Goal: Task Accomplishment & Management: Use online tool/utility

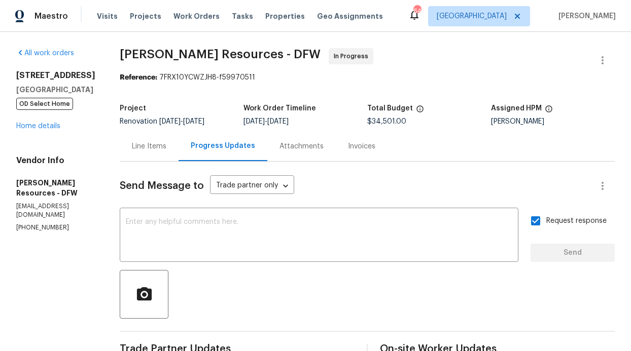
scroll to position [17, 0]
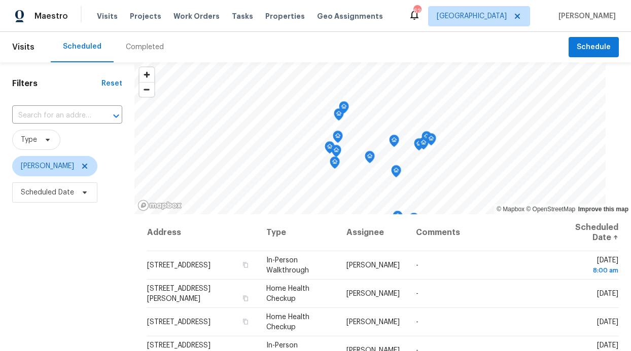
scroll to position [2, 0]
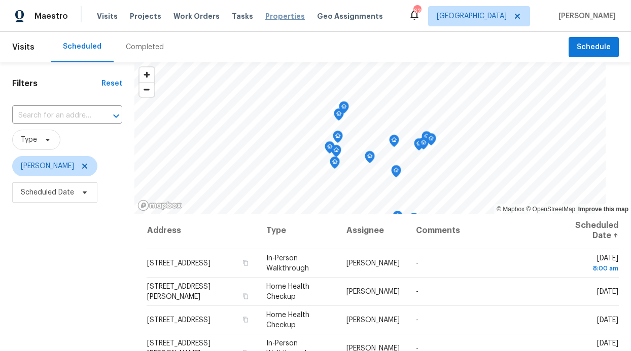
click at [265, 14] on span "Properties" at bounding box center [285, 16] width 40 height 10
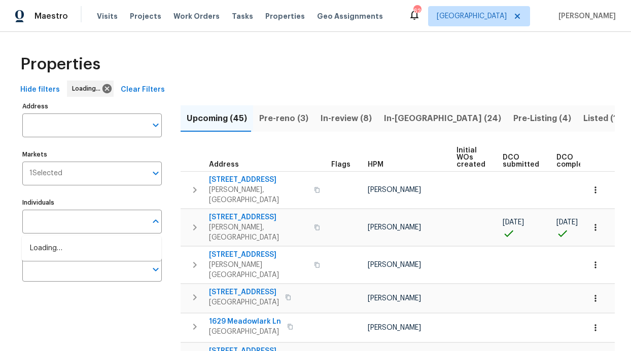
click at [71, 232] on input "text" at bounding box center [84, 222] width 124 height 24
click at [74, 227] on input "Individuals" at bounding box center [84, 222] width 124 height 24
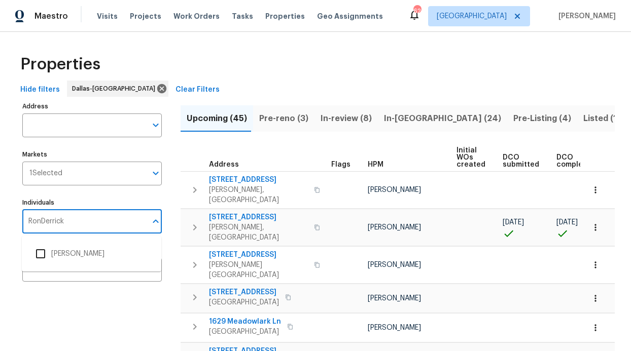
type input "RonDerrick"
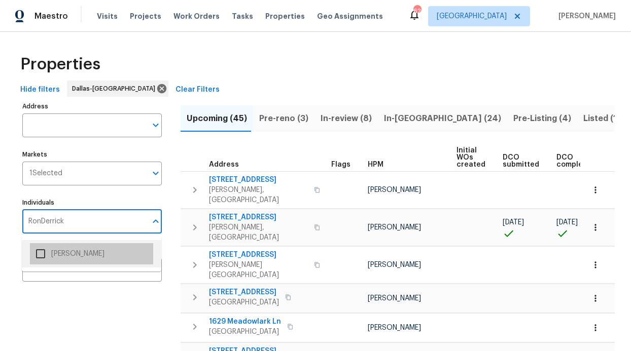
click at [65, 244] on li "[PERSON_NAME]" at bounding box center [91, 253] width 123 height 21
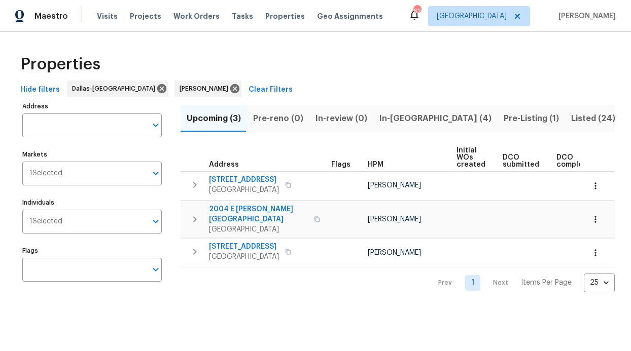
click at [383, 115] on span "In-reno (4)" at bounding box center [435, 119] width 112 height 14
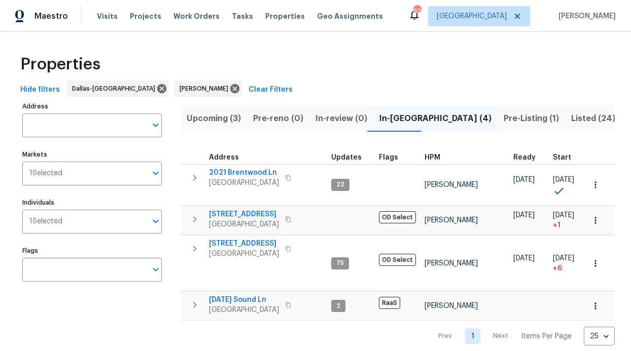
click at [571, 120] on span "Listed (24)" at bounding box center [593, 119] width 44 height 14
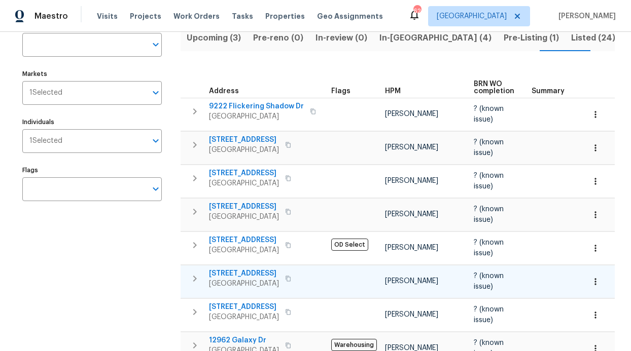
scroll to position [126, 0]
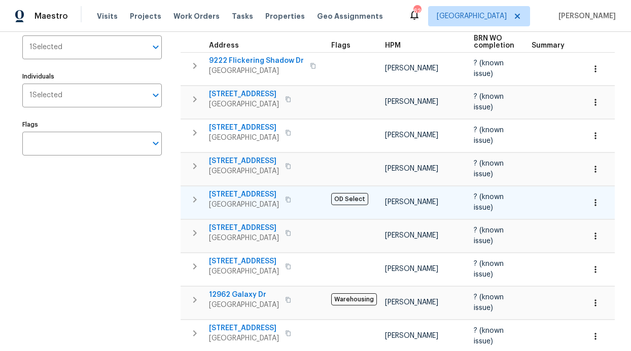
click at [241, 197] on span "[STREET_ADDRESS]" at bounding box center [244, 195] width 70 height 10
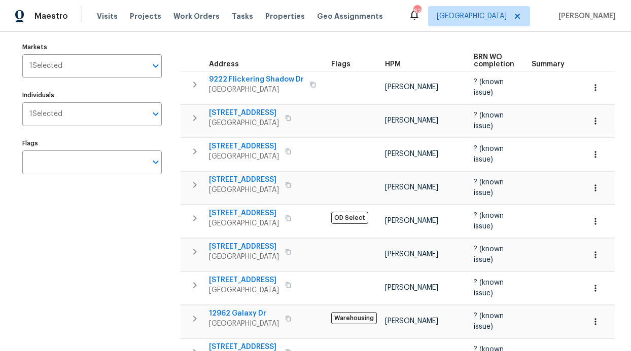
scroll to position [0, 0]
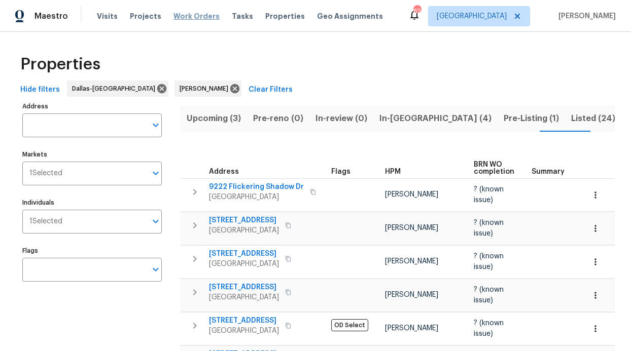
click at [200, 17] on span "Work Orders" at bounding box center [196, 16] width 46 height 10
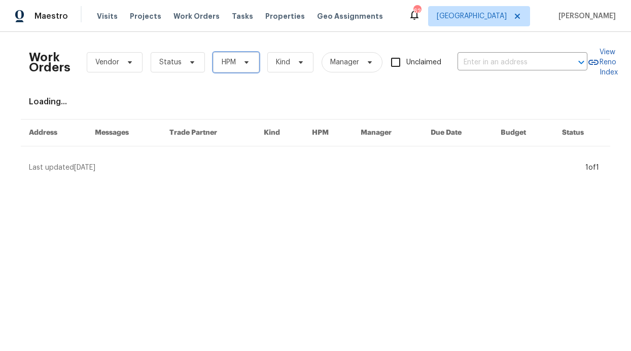
click at [237, 67] on span "HPM" at bounding box center [236, 62] width 46 height 20
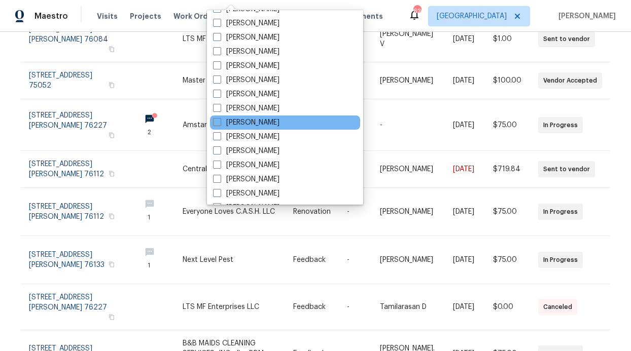
scroll to position [467, 0]
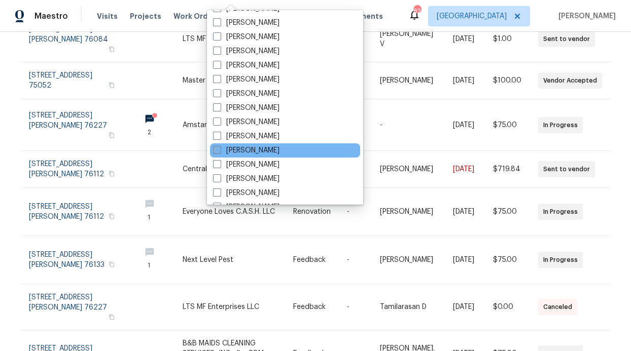
click at [259, 152] on label "[PERSON_NAME]" at bounding box center [246, 150] width 66 height 10
click at [220, 152] on input "[PERSON_NAME]" at bounding box center [216, 148] width 7 height 7
checkbox input "true"
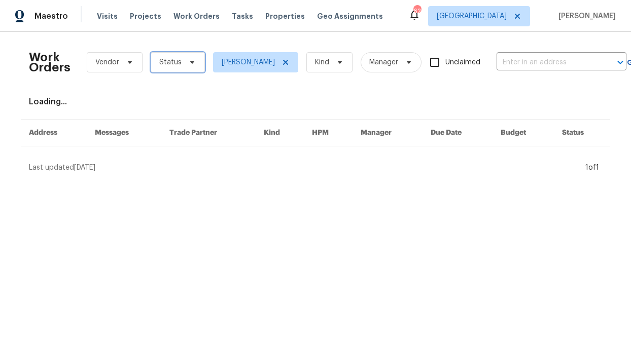
click at [188, 66] on icon at bounding box center [192, 62] width 8 height 8
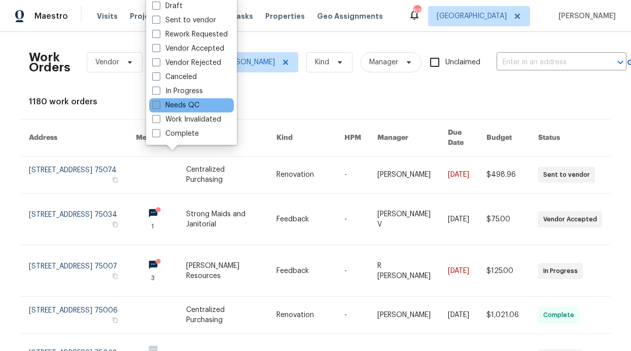
click at [182, 102] on label "Needs QC" at bounding box center [175, 105] width 47 height 10
click at [159, 102] on input "Needs QC" at bounding box center [155, 103] width 7 height 7
checkbox input "true"
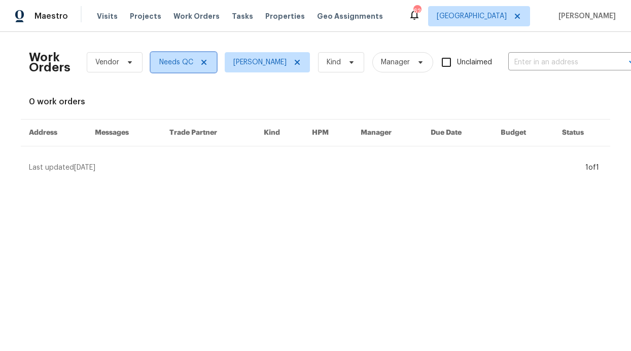
click at [202, 64] on icon at bounding box center [204, 62] width 8 height 8
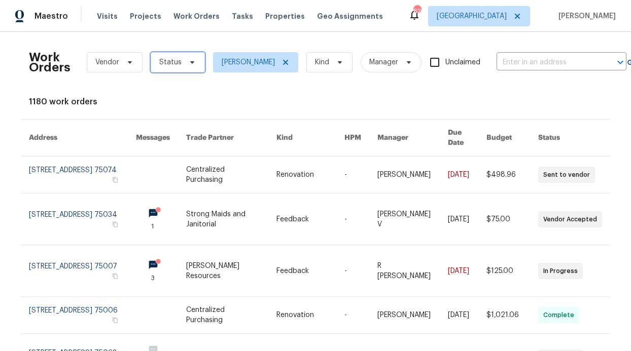
click at [190, 67] on span "Status" at bounding box center [178, 62] width 54 height 20
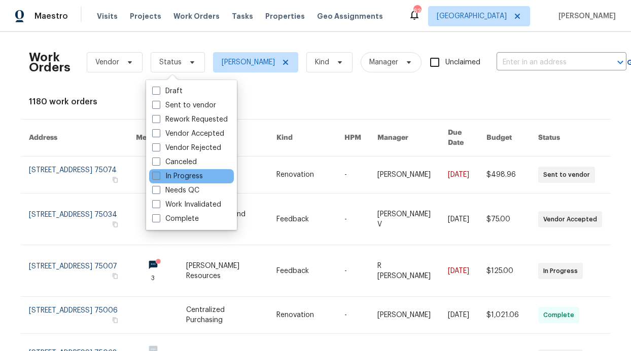
click at [189, 176] on label "In Progress" at bounding box center [177, 176] width 51 height 10
click at [159, 176] on input "In Progress" at bounding box center [155, 174] width 7 height 7
checkbox input "true"
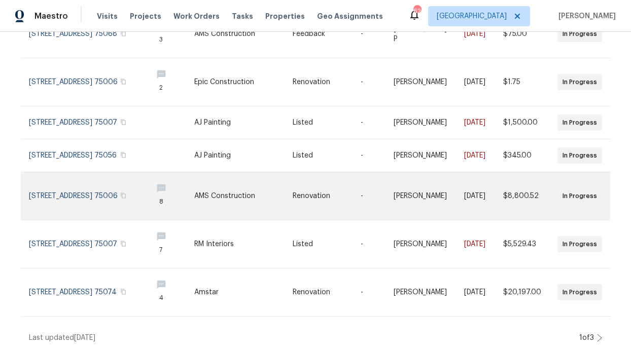
scroll to position [307, 0]
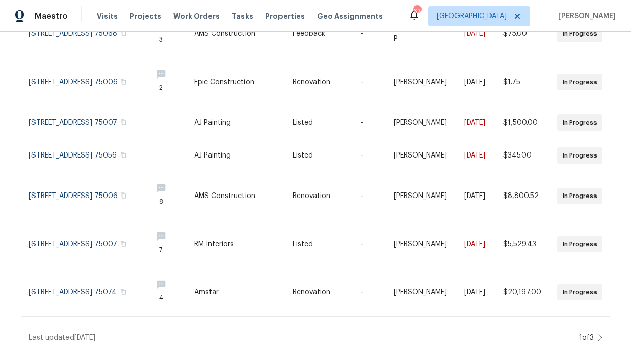
click at [597, 334] on icon at bounding box center [599, 338] width 5 height 8
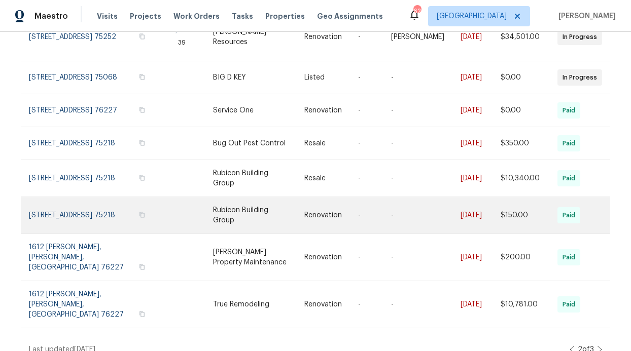
scroll to position [124, 0]
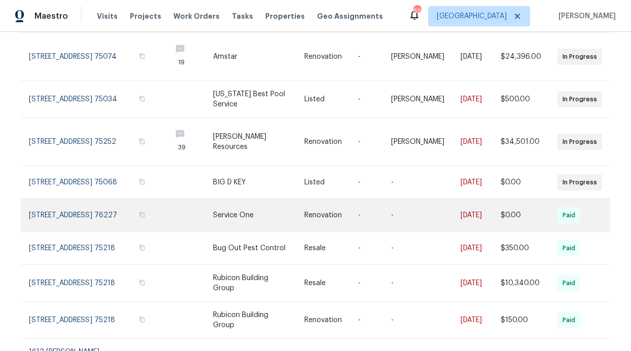
click at [358, 210] on link at bounding box center [374, 215] width 33 height 32
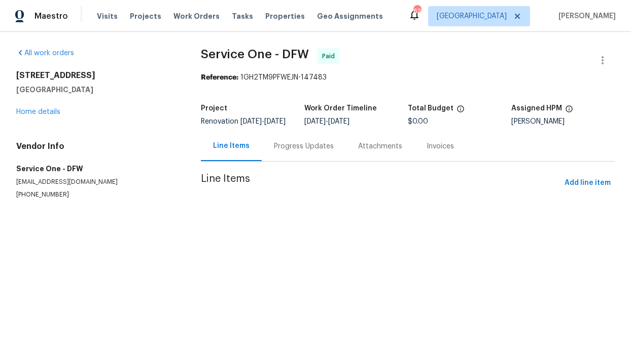
click at [51, 104] on div "1400 Providence Blvd Providence Village, TX 76227 Home details" at bounding box center [96, 93] width 160 height 47
click at [48, 110] on link "Home details" at bounding box center [38, 111] width 44 height 7
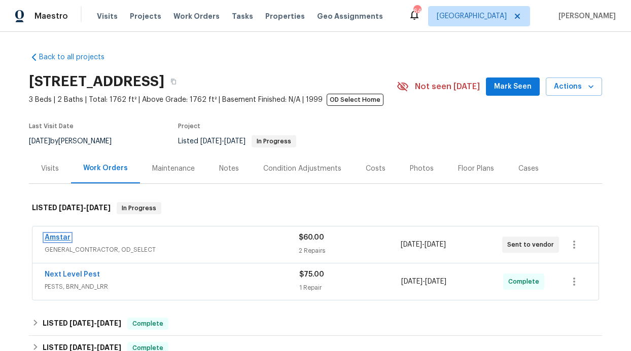
click at [54, 238] on link "Amstar" at bounding box center [58, 237] width 26 height 7
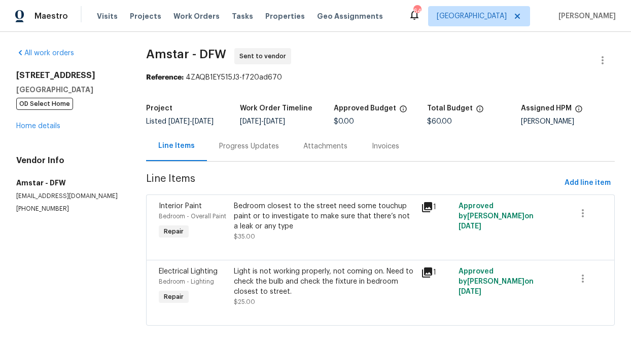
click at [232, 152] on div "Progress Updates" at bounding box center [249, 146] width 60 height 10
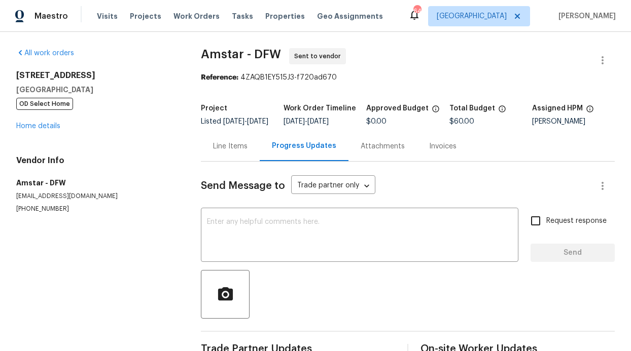
click at [531, 228] on input "Request response" at bounding box center [535, 220] width 21 height 21
checkbox input "true"
click at [364, 233] on textarea at bounding box center [359, 235] width 305 height 35
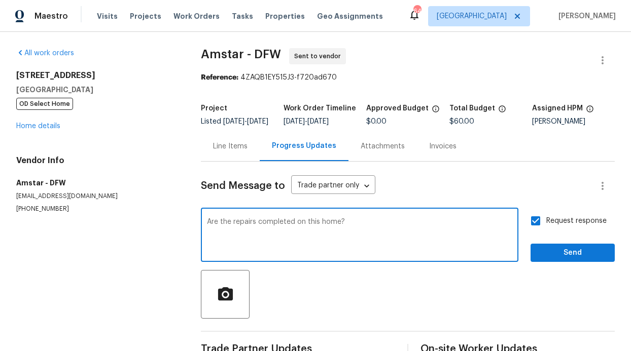
type textarea "Are the repairs completed on this home?"
click at [538, 252] on button "Send" at bounding box center [572, 253] width 84 height 19
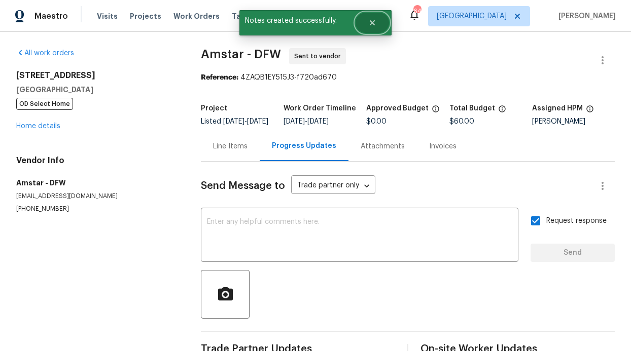
click at [370, 24] on icon "Close" at bounding box center [372, 22] width 5 height 5
